Goal: Obtain resource: Download file/media

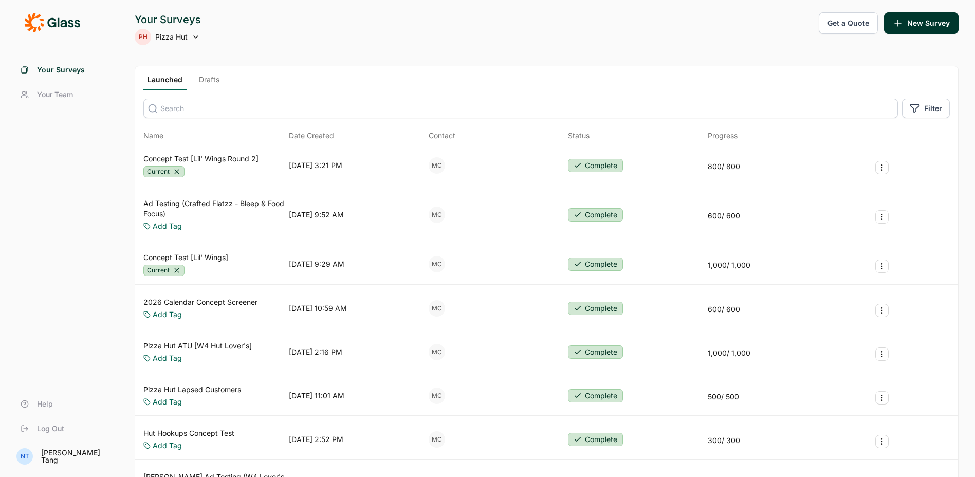
click at [215, 153] on div "Concept Test [Lil' Wings Round 2] Current [DATE] 3:21 PM MC Complete 800 / 800" at bounding box center [546, 165] width 823 height 41
click at [213, 159] on link "Concept Test [Lil' Wings Round 2]" at bounding box center [200, 159] width 115 height 10
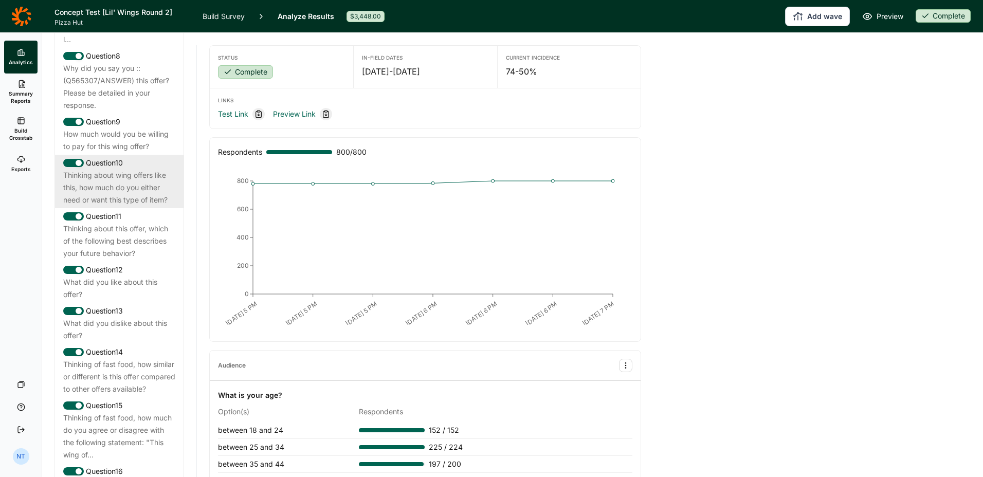
scroll to position [872, 0]
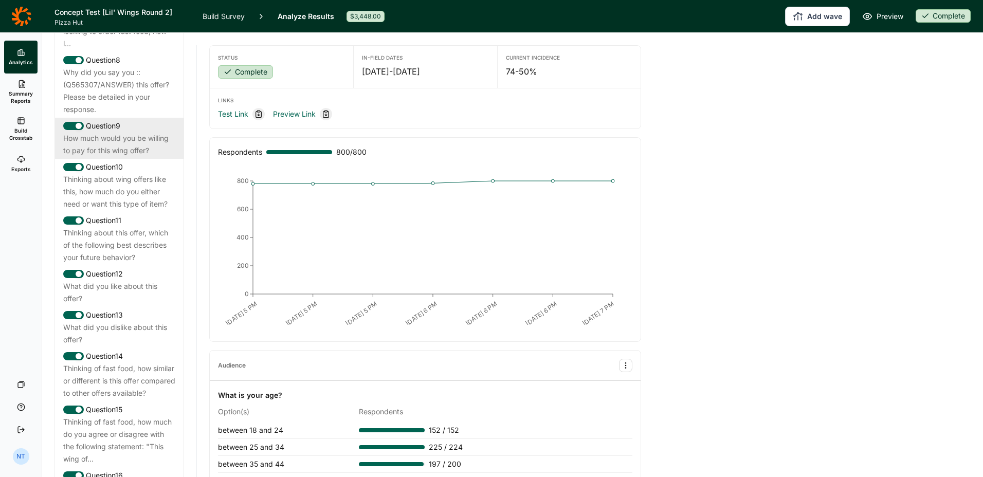
click at [117, 157] on div "How much would you be willing to pay for this wing offer?" at bounding box center [119, 144] width 112 height 25
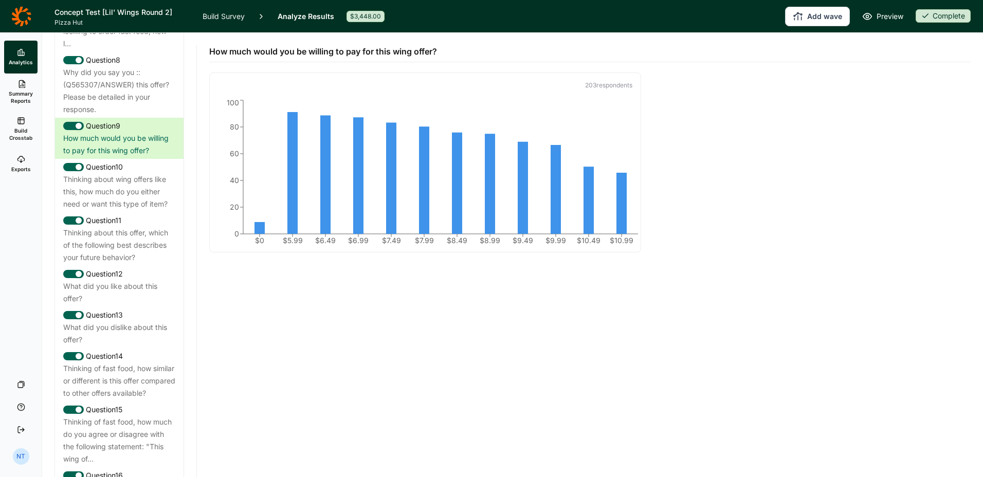
click at [352, 366] on div "How much would you be willing to pay for this wing offer? 203 respondent s $0 $…" at bounding box center [590, 255] width 786 height 444
click at [25, 137] on span "Build Crosstab" at bounding box center [20, 134] width 25 height 14
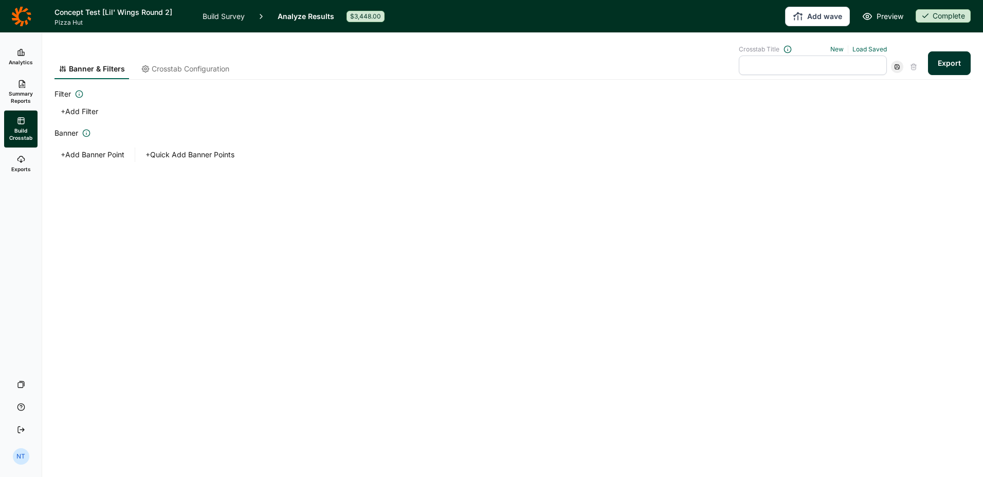
click at [208, 68] on span "Crosstab Configuration" at bounding box center [191, 69] width 78 height 10
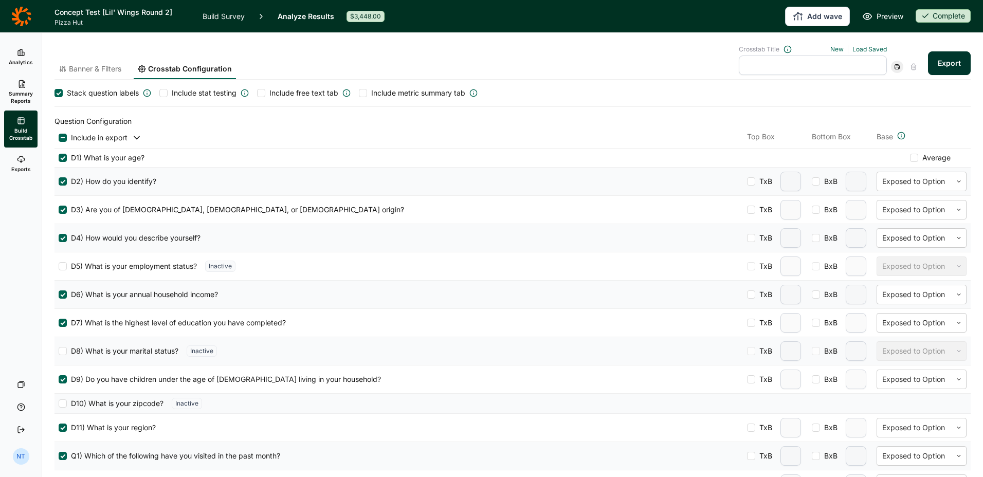
click at [108, 70] on span "Banner & Filters" at bounding box center [95, 69] width 52 height 10
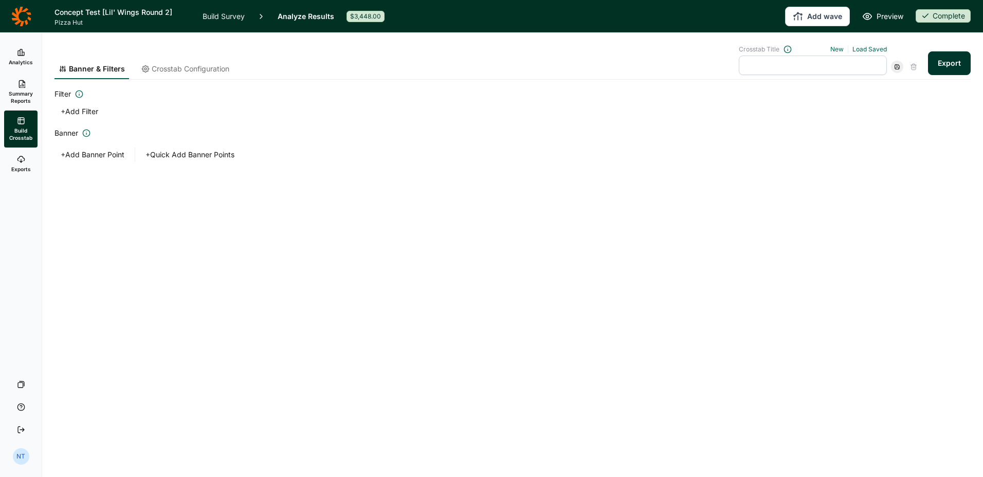
click at [176, 67] on span "Crosstab Configuration" at bounding box center [191, 69] width 78 height 10
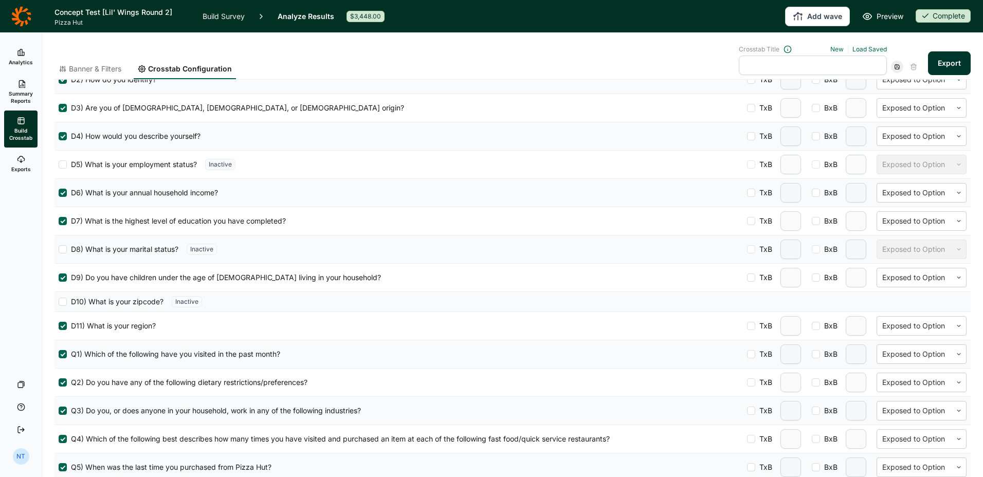
scroll to position [103, 0]
click at [853, 45] on link "Load Saved" at bounding box center [869, 49] width 34 height 8
click at [787, 95] on div "Main Banner" at bounding box center [809, 95] width 148 height 14
type input "Main Banner"
type input "2"
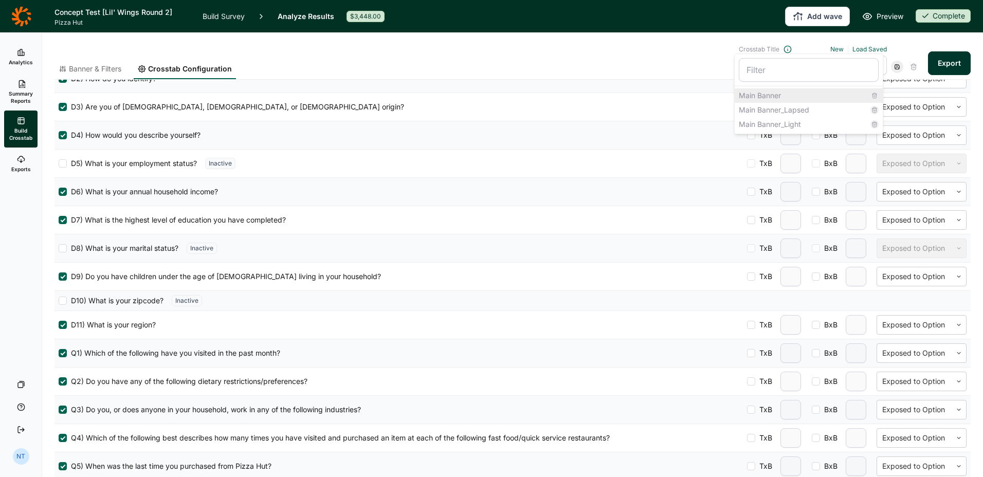
type input "2"
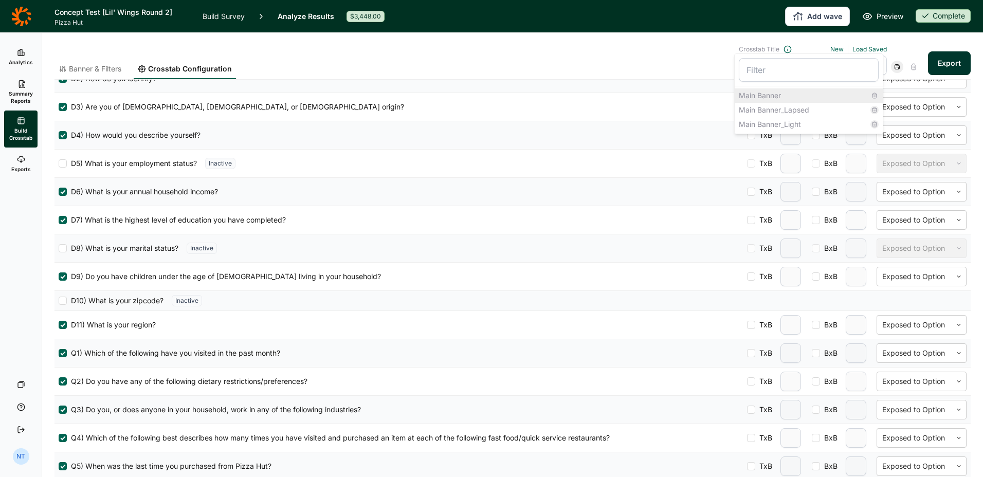
type input "2"
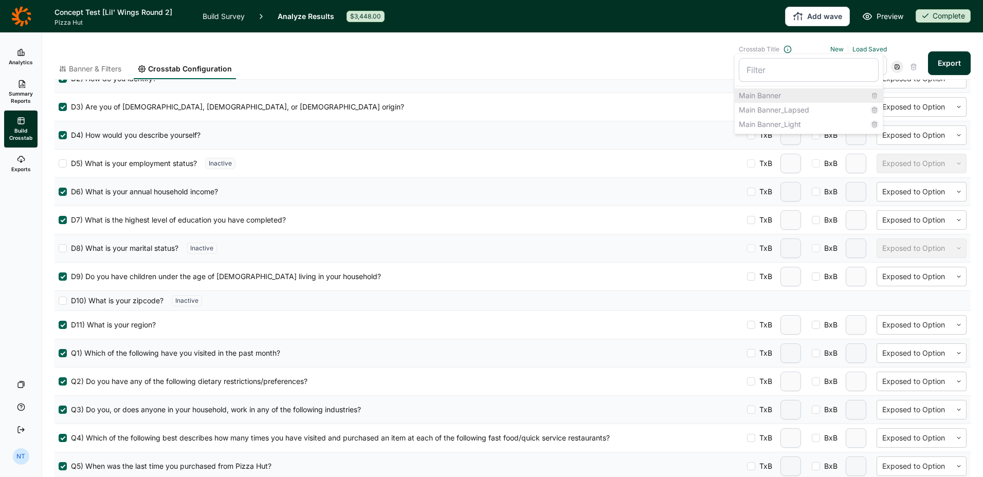
type input "3"
type input "2"
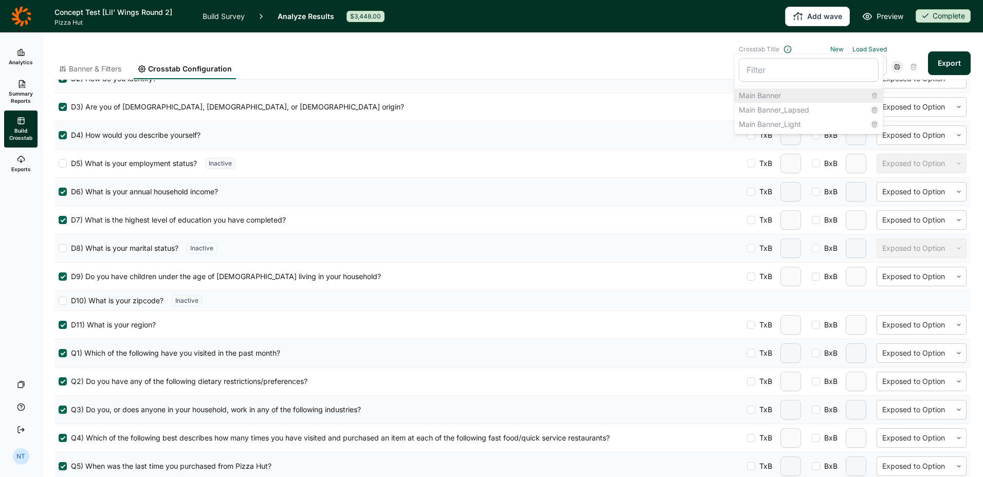
type input "2"
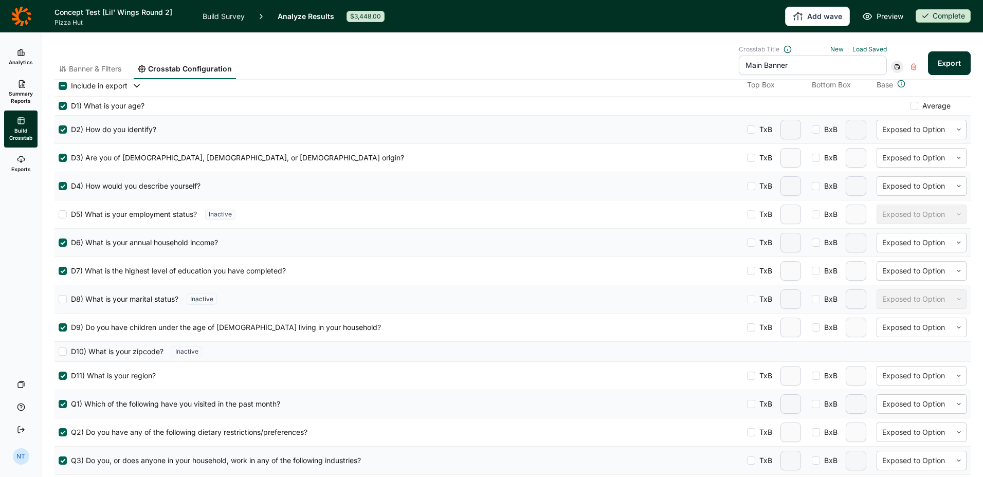
scroll to position [0, 0]
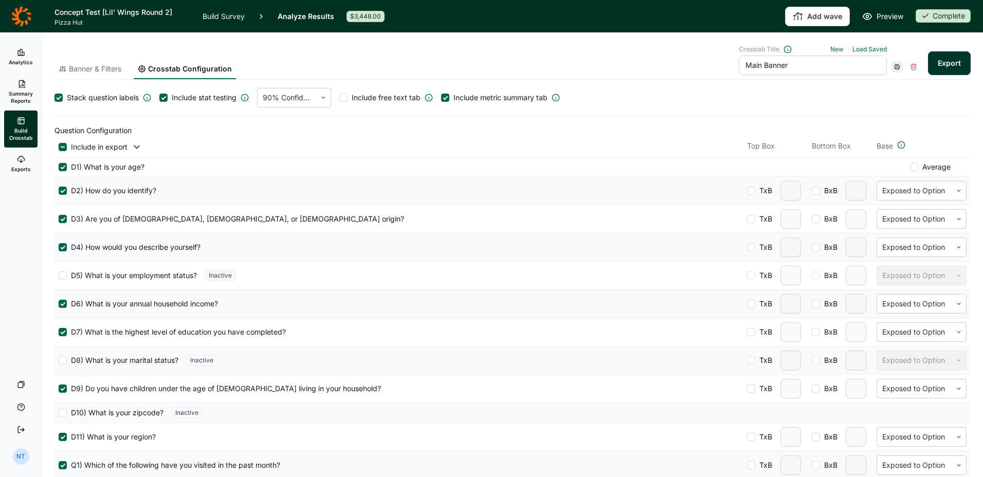
click at [101, 67] on span "Banner & Filters" at bounding box center [95, 69] width 52 height 10
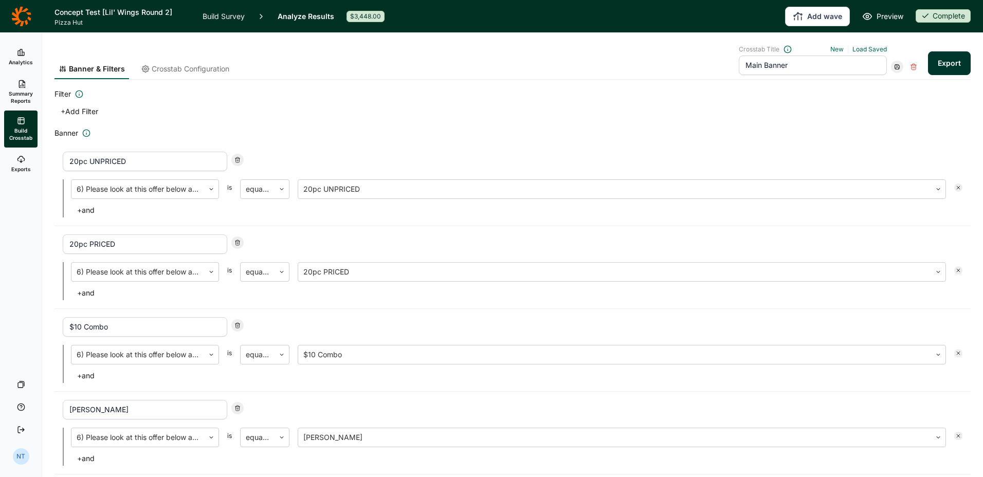
click at [940, 54] on button "Export" at bounding box center [949, 63] width 43 height 24
click at [861, 50] on link "Load Saved" at bounding box center [869, 49] width 34 height 8
click at [834, 111] on div "Main Banner_Lapsed" at bounding box center [809, 110] width 148 height 14
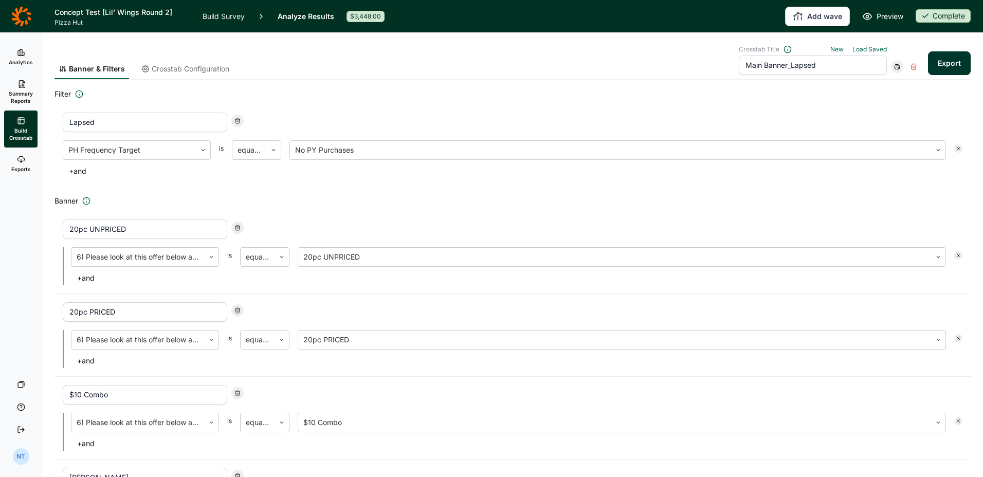
click at [944, 68] on button "Export" at bounding box center [949, 63] width 43 height 24
click at [815, 67] on input "Main Banner_Lapsed" at bounding box center [813, 66] width 148 height 20
click at [852, 51] on link "Load Saved" at bounding box center [869, 49] width 34 height 8
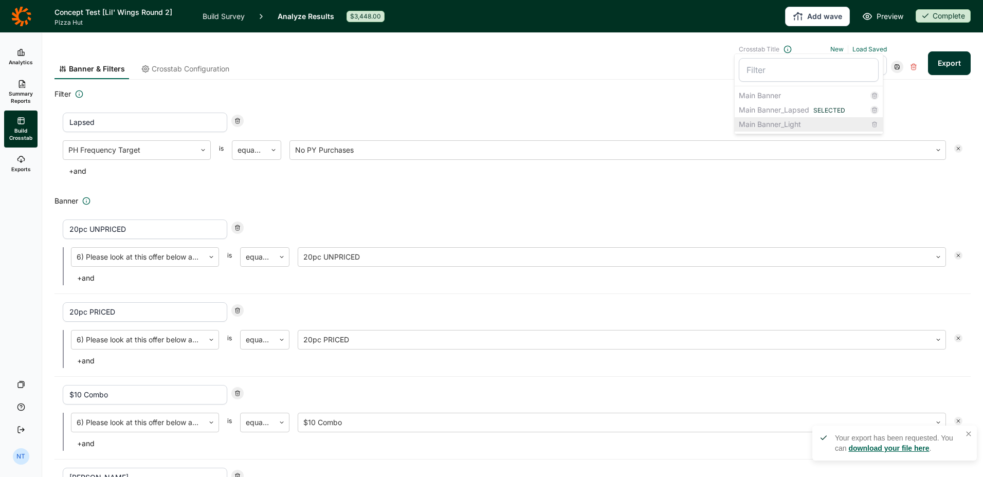
click at [802, 121] on div "Main Banner_Light" at bounding box center [809, 124] width 148 height 14
type input "Main Banner_Light"
type input "Light"
click at [947, 66] on button "Export" at bounding box center [949, 63] width 43 height 24
click at [16, 172] on span "Exports" at bounding box center [21, 169] width 20 height 7
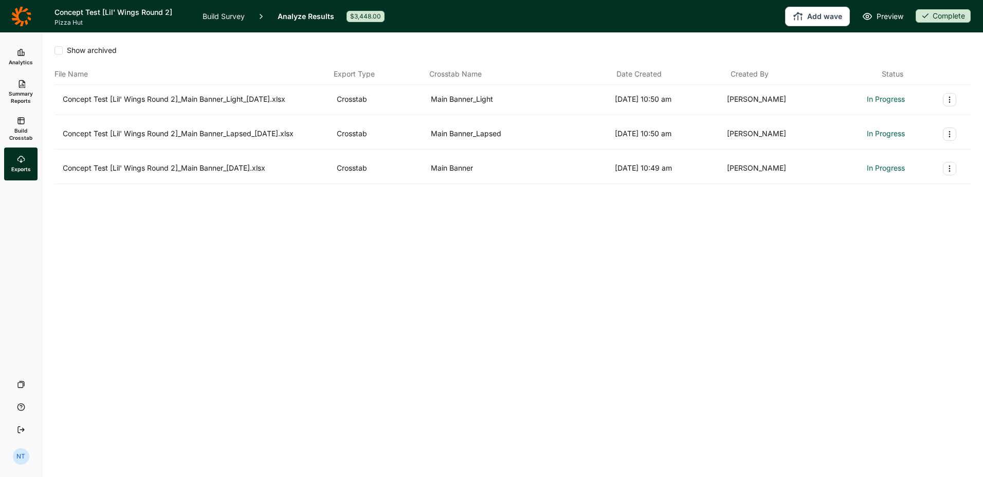
click at [380, 252] on div "Show archived File Name Export Type Crosstab Name Date Created Created By Statu…" at bounding box center [512, 255] width 941 height 444
click at [883, 159] on div "Concept Test [Lil' Wings Round 2]_Main Banner_[DATE].xlsx Crosstab Main Banner …" at bounding box center [512, 169] width 916 height 30
click at [880, 171] on div "Concept Test [Lil' Wings Round 2]_Main Banner_[DATE].xlsx Crosstab Main Banner …" at bounding box center [513, 168] width 900 height 13
click at [881, 169] on icon "button" at bounding box center [886, 167] width 10 height 10
click at [881, 119] on div "Concept Test [Lil' Wings Round 2]_Main Banner_Lapsed_[DATE].xlsx Crosstab Main …" at bounding box center [512, 134] width 916 height 30
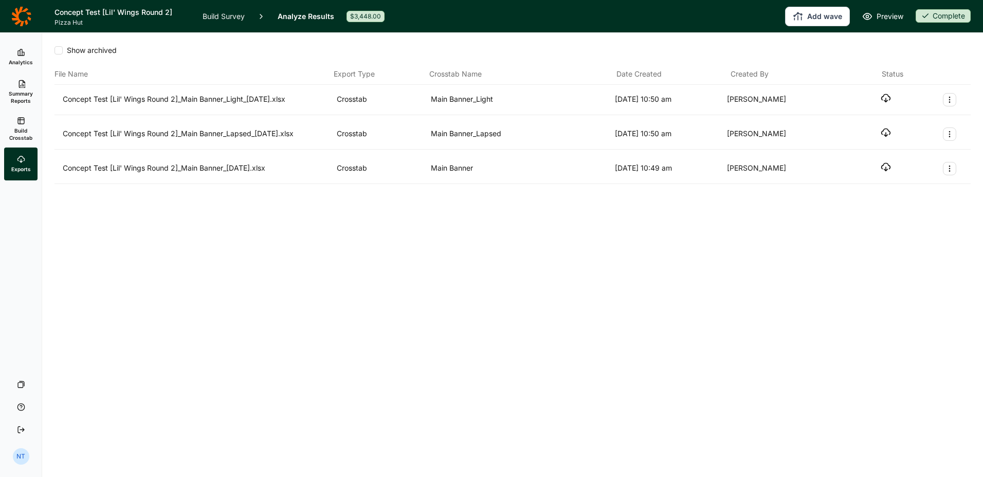
click at [883, 125] on div "Concept Test [Lil' Wings Round 2]_Main Banner_Lapsed_[DATE].xlsx Crosstab Main …" at bounding box center [512, 134] width 916 height 30
click at [884, 132] on icon "button" at bounding box center [886, 133] width 10 height 10
click at [670, 263] on div "Show archived File Name Export Type Crosstab Name Date Created Created By Statu…" at bounding box center [512, 255] width 941 height 444
click at [885, 97] on icon "button" at bounding box center [886, 98] width 10 height 10
